Goal: Check status: Check status

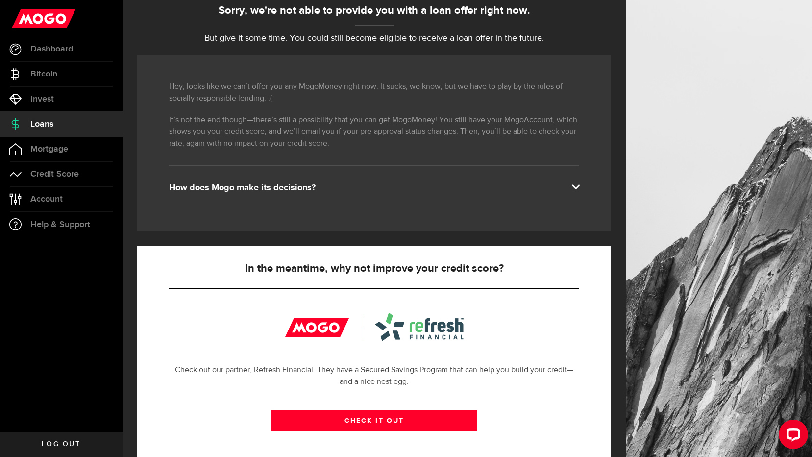
scroll to position [98, 0]
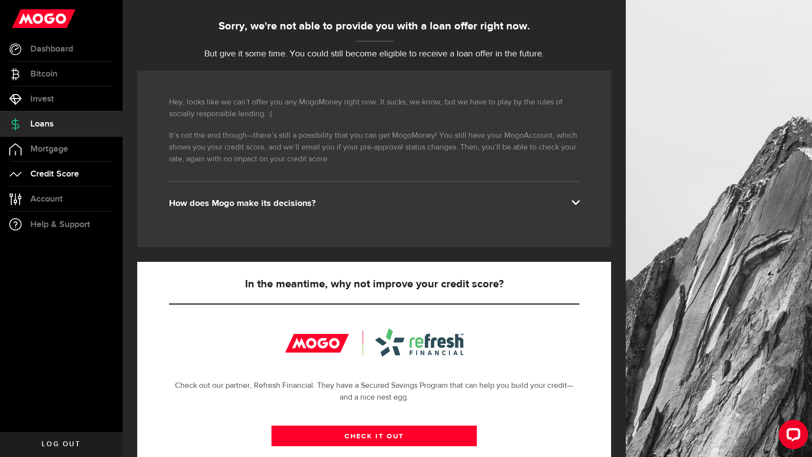
click at [106, 170] on link "Credit Score" at bounding box center [61, 174] width 123 height 25
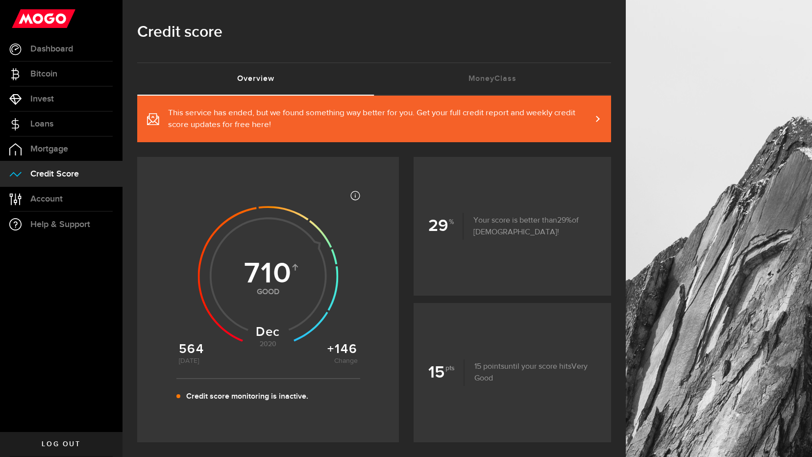
scroll to position [98, 0]
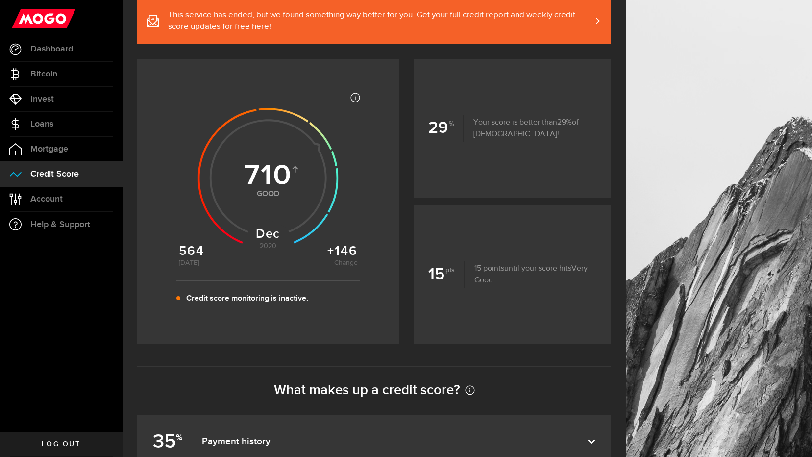
click at [254, 182] on use at bounding box center [268, 178] width 141 height 141
click at [267, 297] on p "Credit score monitoring is inactive." at bounding box center [247, 299] width 122 height 12
click at [60, 196] on span "Account" at bounding box center [46, 199] width 32 height 9
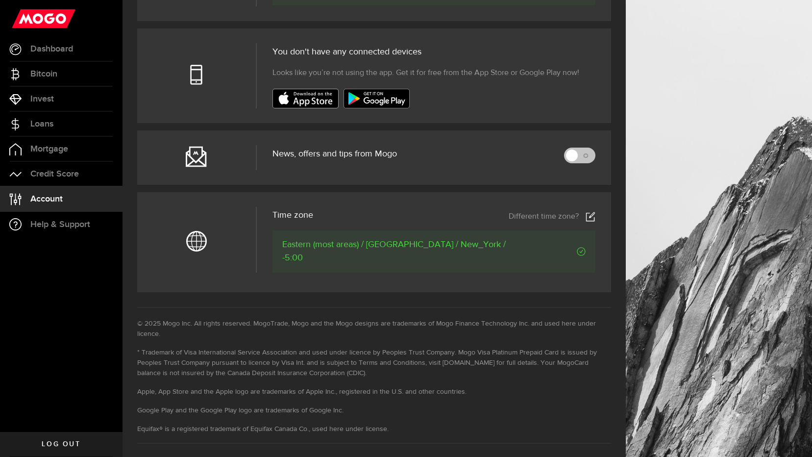
scroll to position [348, 0]
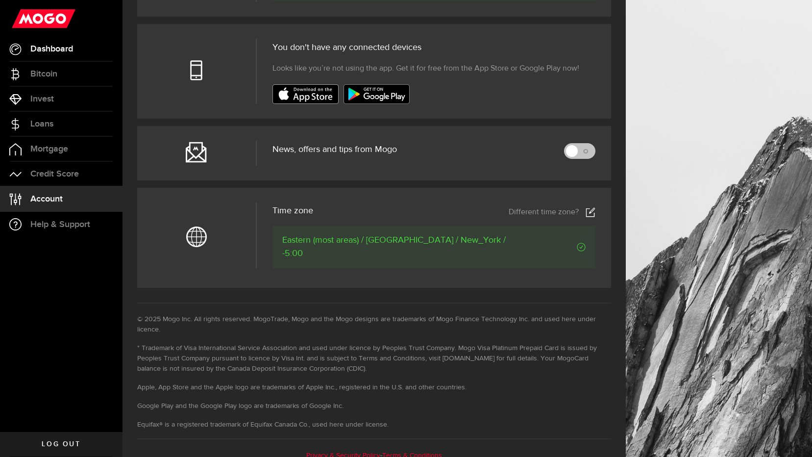
click at [44, 45] on span "Dashboard" at bounding box center [51, 49] width 43 height 9
